Goal: Check status: Check status

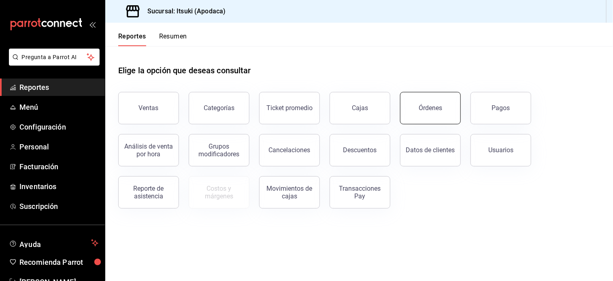
click at [412, 103] on button "Órdenes" at bounding box center [430, 108] width 61 height 32
